Goal: Find specific page/section: Find specific page/section

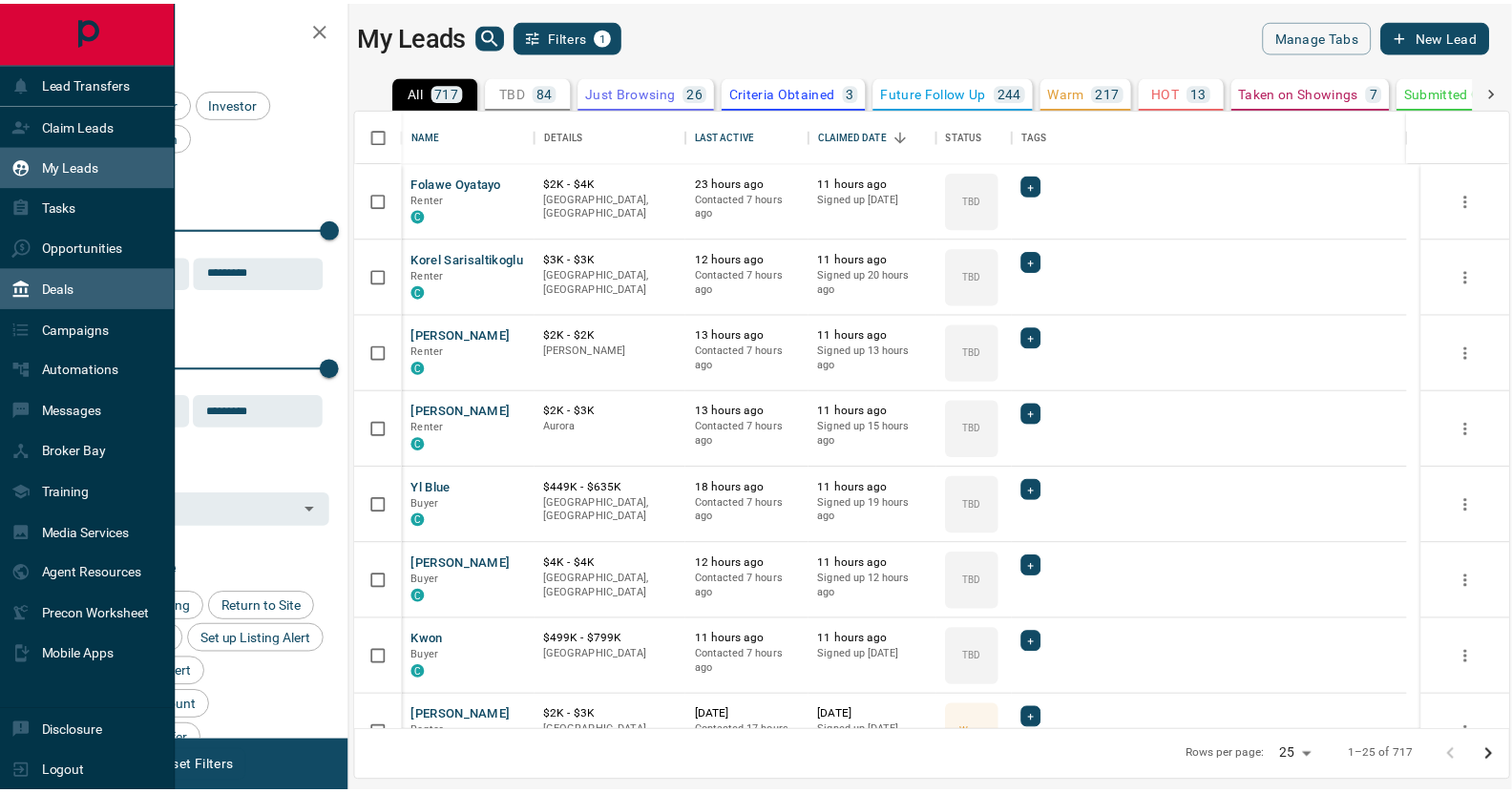
scroll to position [609, 1152]
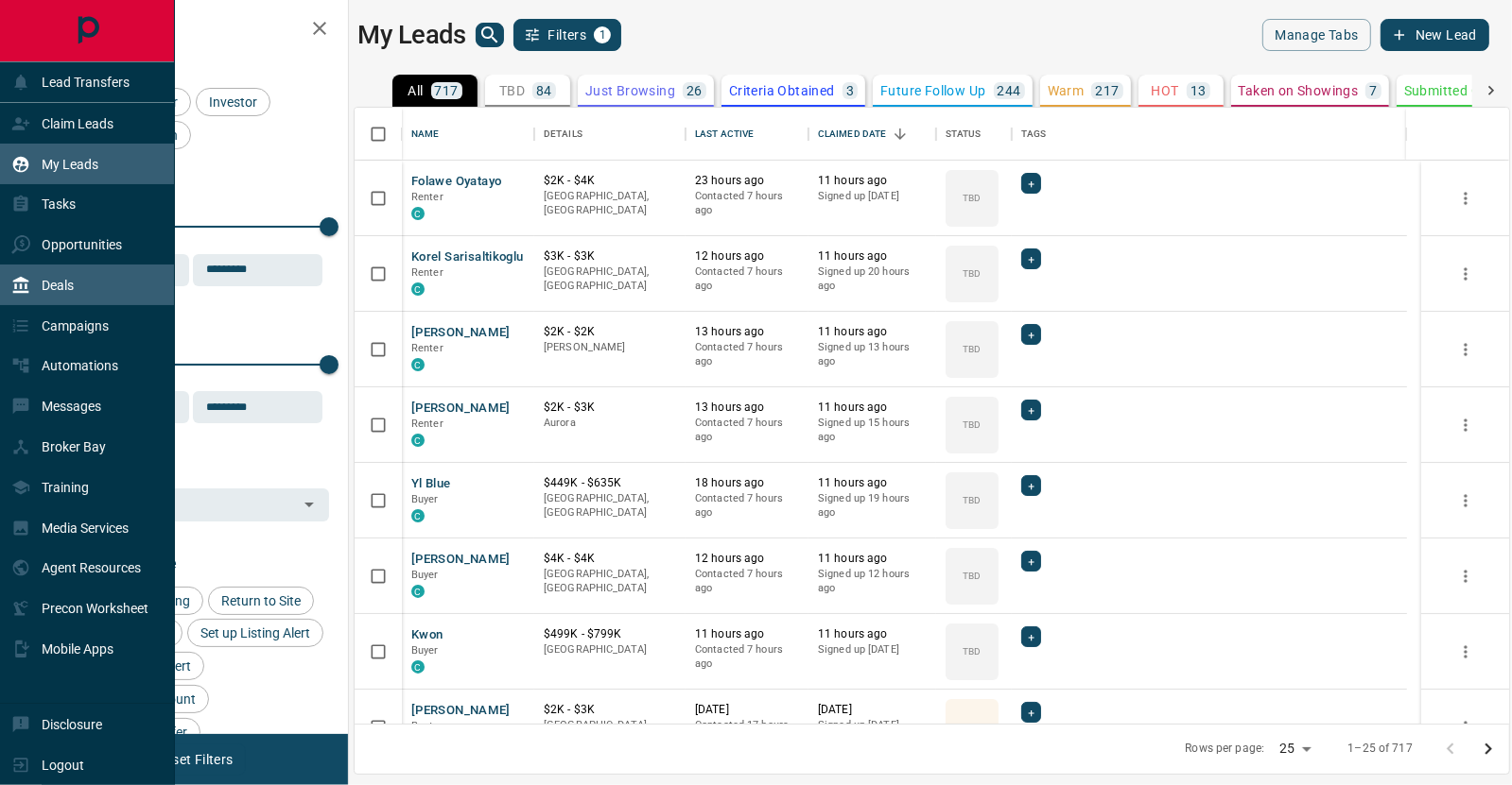
drag, startPoint x: 49, startPoint y: 284, endPoint x: 71, endPoint y: 283, distance: 22.0
click at [49, 284] on p "Deals" at bounding box center [58, 284] width 32 height 15
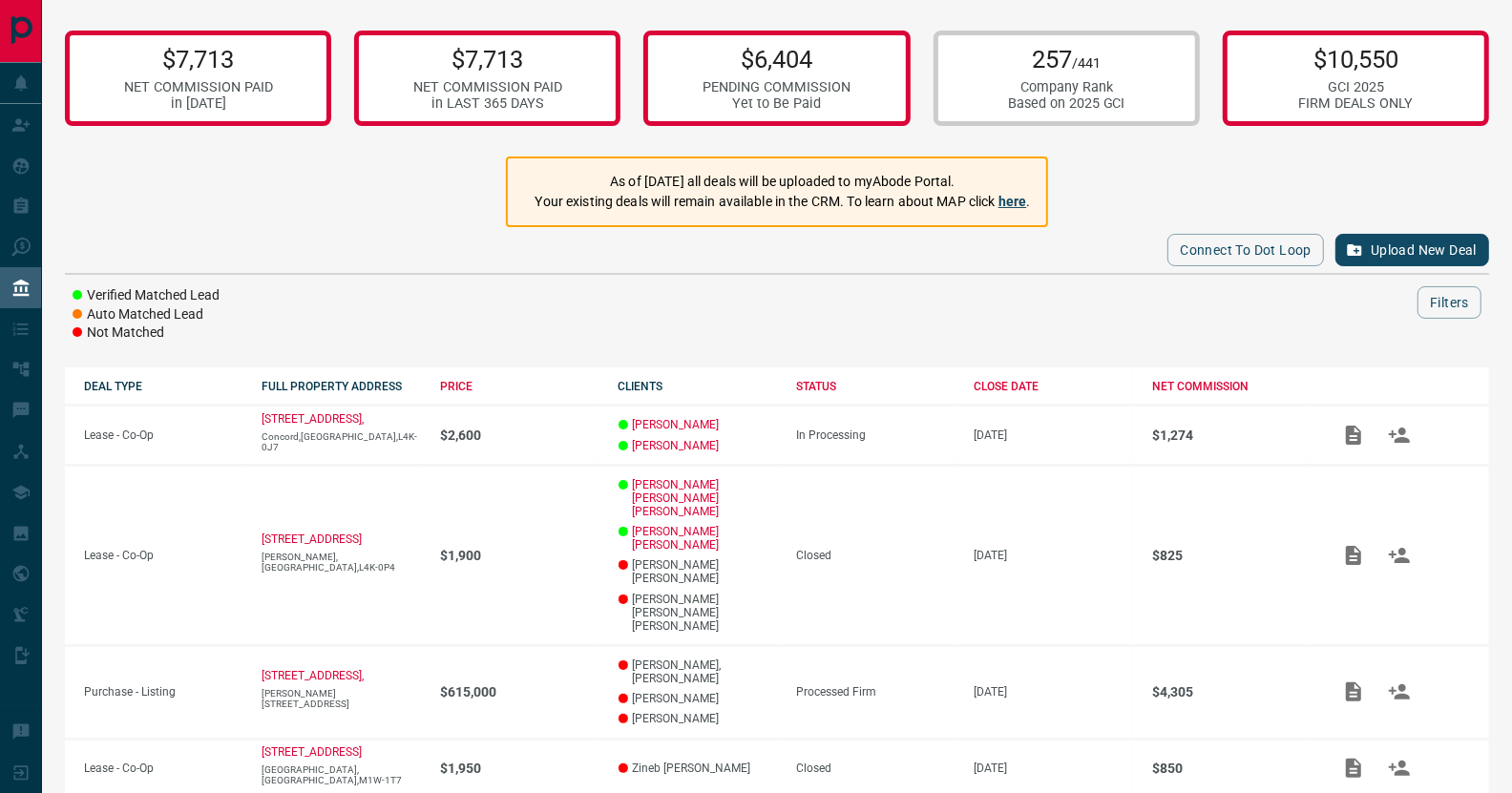
click at [1023, 195] on link "here" at bounding box center [1012, 200] width 29 height 15
